Goal: Task Accomplishment & Management: Manage account settings

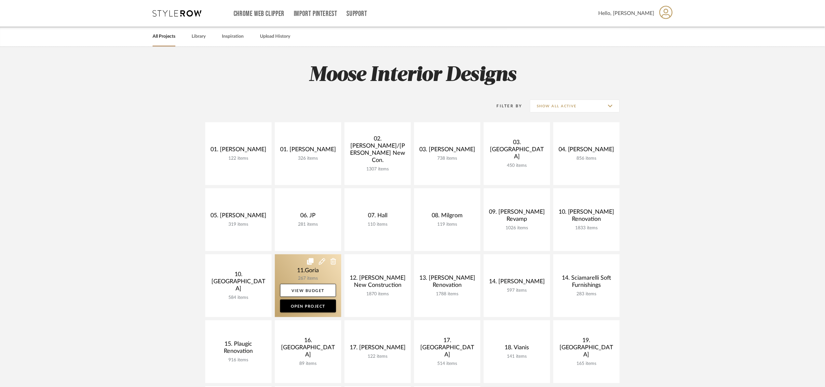
drag, startPoint x: 298, startPoint y: 265, endPoint x: 317, endPoint y: 266, distance: 18.9
click at [298, 265] on link at bounding box center [308, 286] width 66 height 63
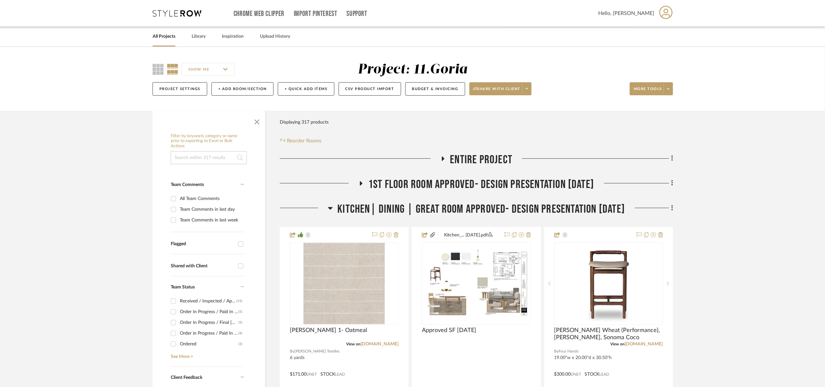
click at [458, 206] on span "Kitchen| Dining | Great room Approved- Design Presentation 06/06/25" at bounding box center [482, 209] width 288 height 14
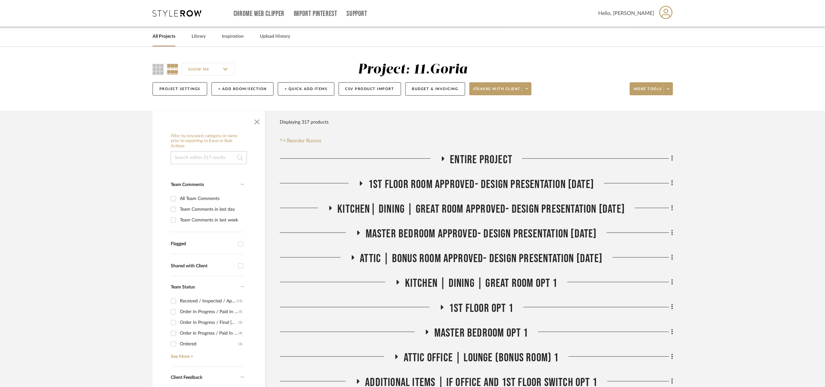
click at [476, 164] on span "Entire Project" at bounding box center [481, 160] width 62 height 14
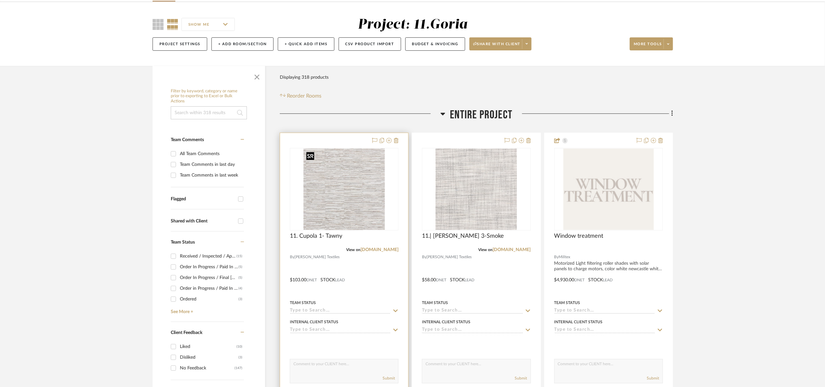
scroll to position [49, 0]
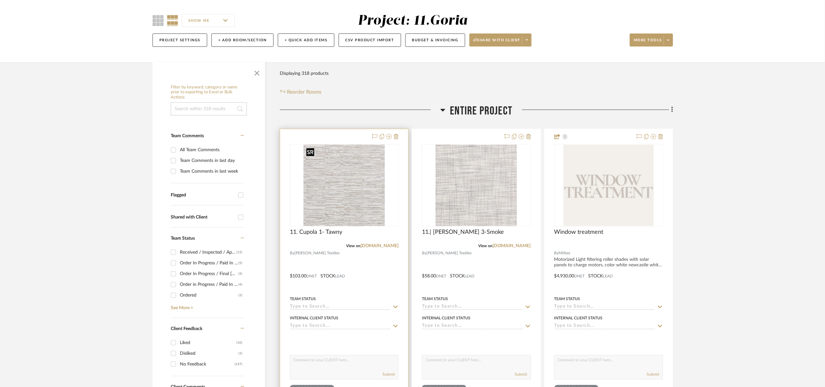
click at [319, 194] on img "0" at bounding box center [344, 185] width 81 height 81
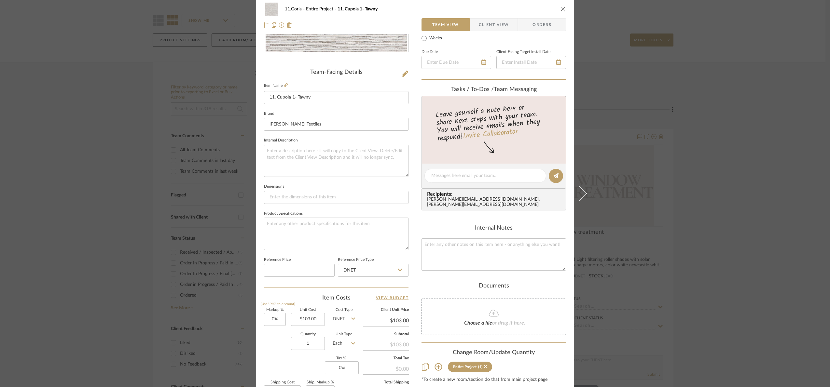
scroll to position [219, 0]
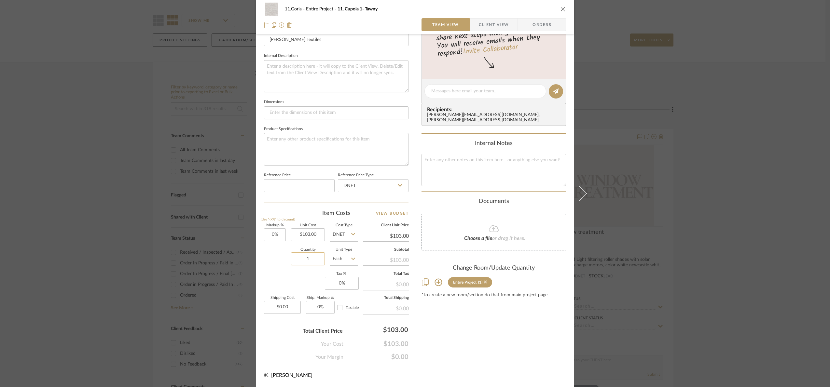
click at [311, 263] on input "1" at bounding box center [308, 259] width 34 height 13
type input "33"
click at [282, 263] on div "Quantity 33 Unit Type Each" at bounding box center [311, 259] width 94 height 23
drag, startPoint x: 276, startPoint y: 228, endPoint x: 279, endPoint y: 235, distance: 7.3
click at [277, 229] on fieldset "Markup % (Use "-X%" to discount) 0%" at bounding box center [275, 233] width 22 height 18
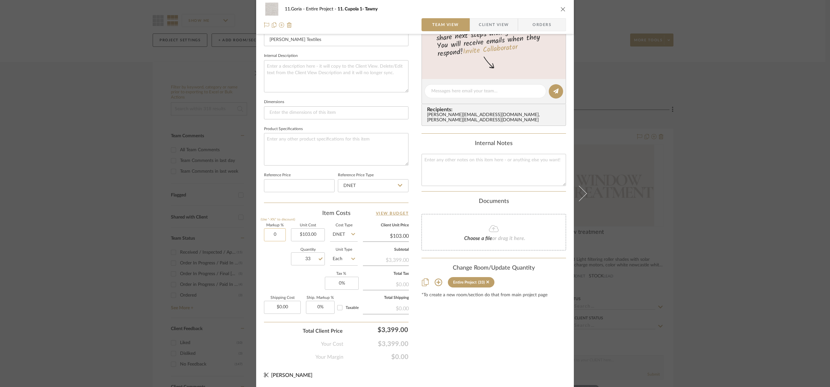
click at [279, 235] on input "0" at bounding box center [275, 234] width 22 height 13
type input "33%"
drag, startPoint x: 277, startPoint y: 268, endPoint x: 282, endPoint y: 267, distance: 4.7
click at [278, 268] on div "Quantity 33 Unit Type Each" at bounding box center [311, 259] width 94 height 23
type input "$136.99"
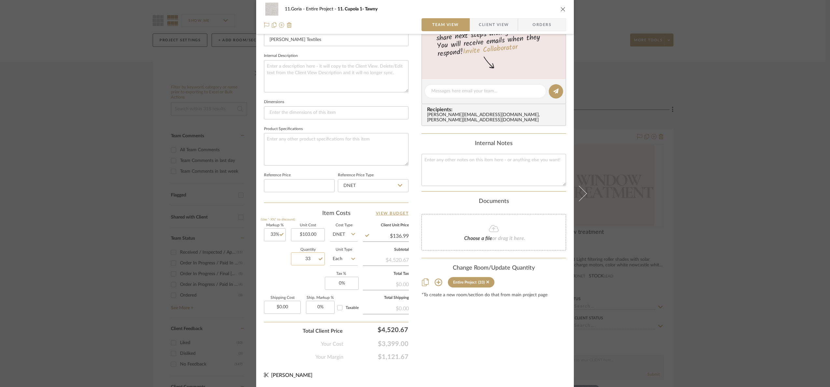
drag, startPoint x: 306, startPoint y: 258, endPoint x: 310, endPoint y: 262, distance: 5.1
click at [306, 258] on input "33" at bounding box center [308, 259] width 34 height 13
type input "1"
click at [302, 273] on div "Markup % (Use "-X%" to discount) 33% Unit Cost $103.00 Cost Type DNET Client Un…" at bounding box center [336, 271] width 145 height 95
click at [757, 245] on div "11.Goria Entire Project 11. Cupola 1- Tawny Team View Client View Orders Team-F…" at bounding box center [415, 193] width 830 height 387
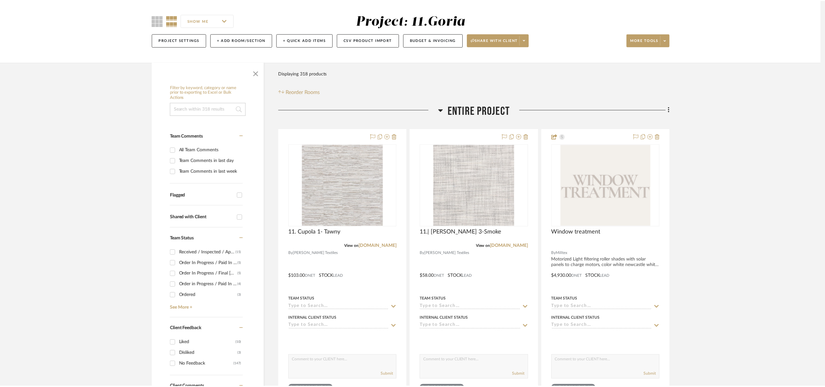
scroll to position [49, 0]
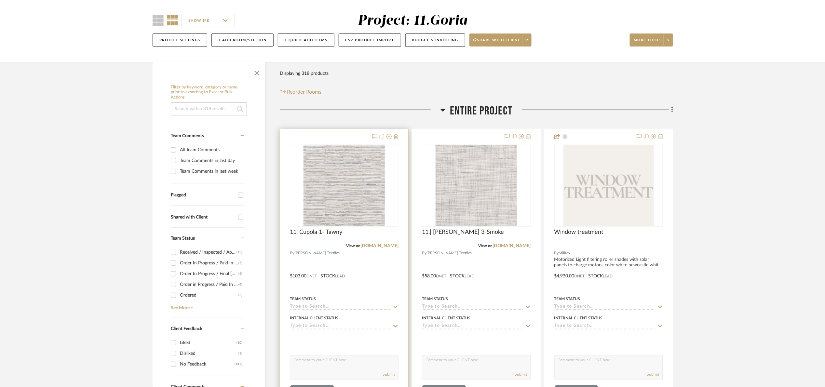
click at [313, 204] on img "0" at bounding box center [344, 185] width 81 height 81
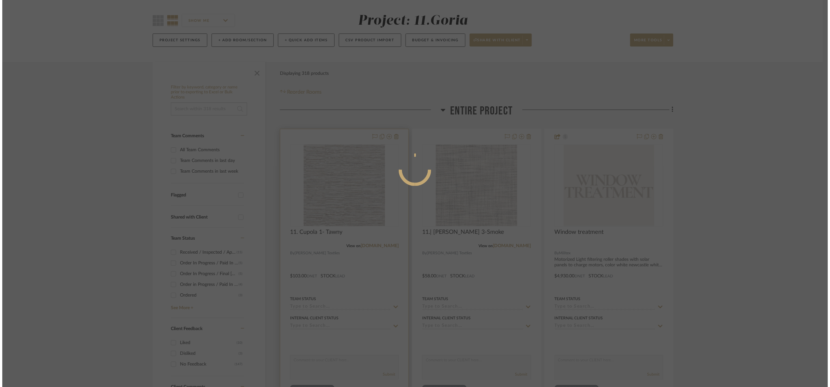
scroll to position [0, 0]
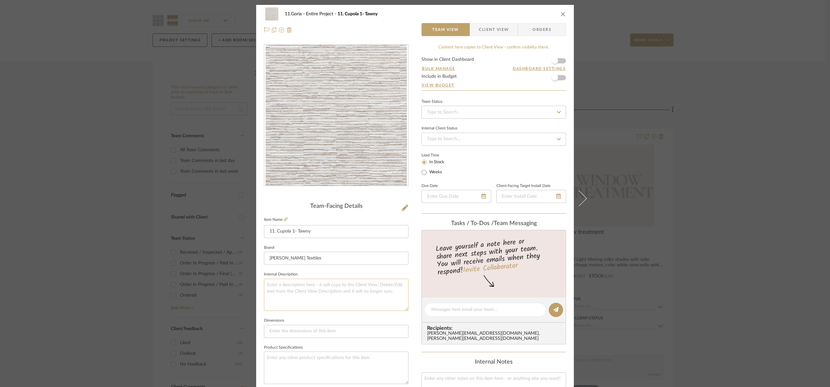
click at [322, 301] on textarea at bounding box center [336, 295] width 145 height 32
type textarea "2 yds needed"
click at [332, 276] on fieldset "Internal Description 2 yds needed" at bounding box center [336, 290] width 145 height 41
click at [333, 290] on textarea "2 yds needed" at bounding box center [336, 295] width 145 height 32
type textarea "2 yds needed 12/22/25"
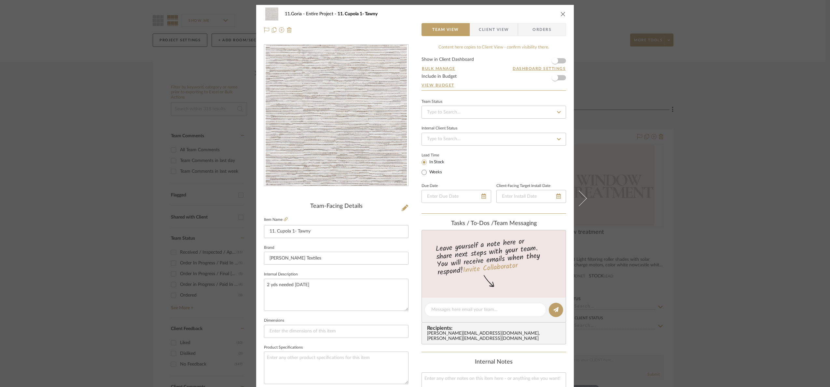
click at [330, 272] on fieldset "Internal Description 2 yds needed 12/22/25" at bounding box center [336, 290] width 145 height 41
click at [746, 135] on div "11.Goria Entire Project 11. Cupola 1- Tawny Team View Client View Orders Team-F…" at bounding box center [415, 193] width 830 height 387
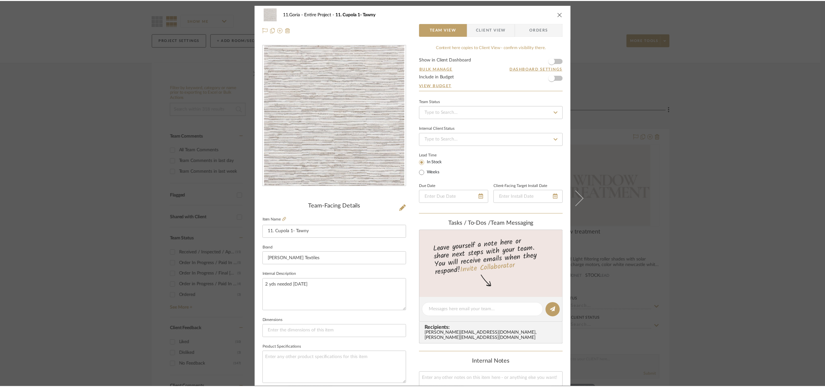
scroll to position [49, 0]
